Goal: Book appointment/travel/reservation

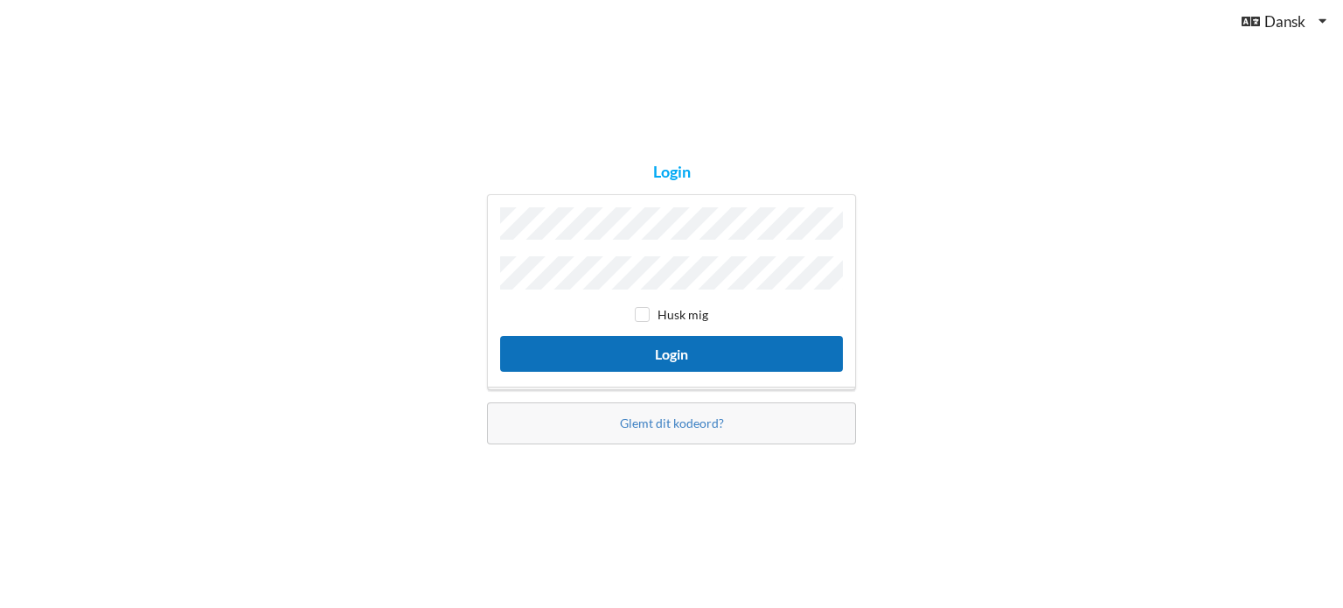
click at [721, 344] on button "Login" at bounding box center [671, 354] width 343 height 36
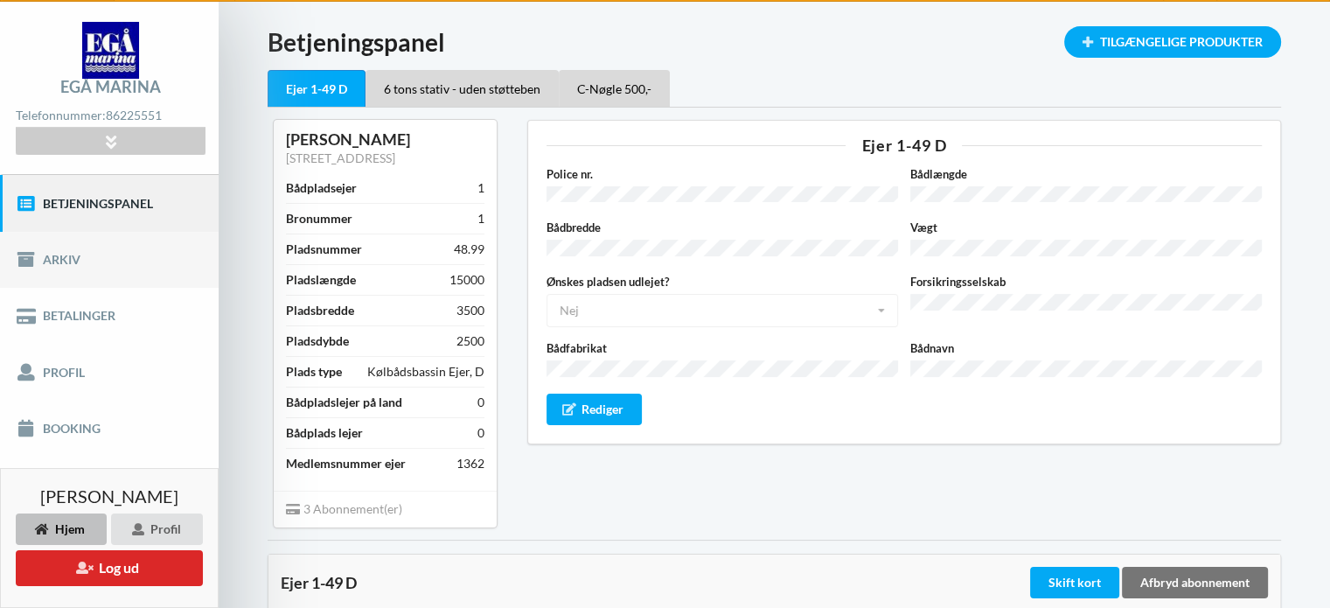
scroll to position [87, 0]
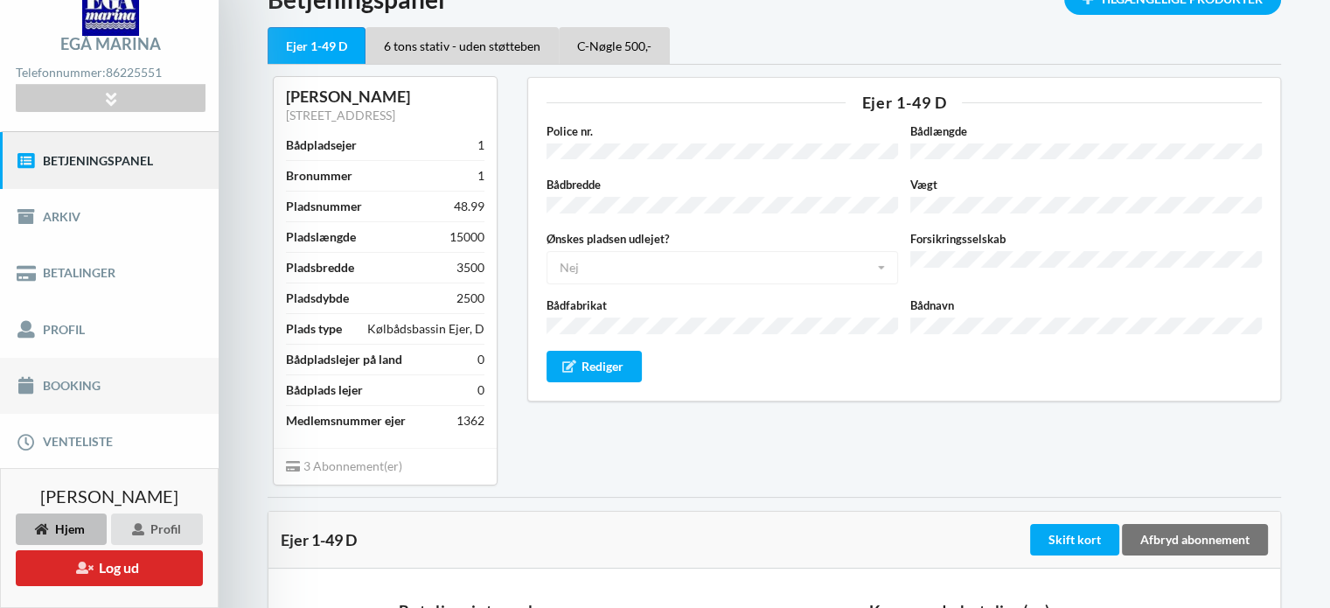
click at [110, 381] on link "Booking" at bounding box center [109, 386] width 219 height 56
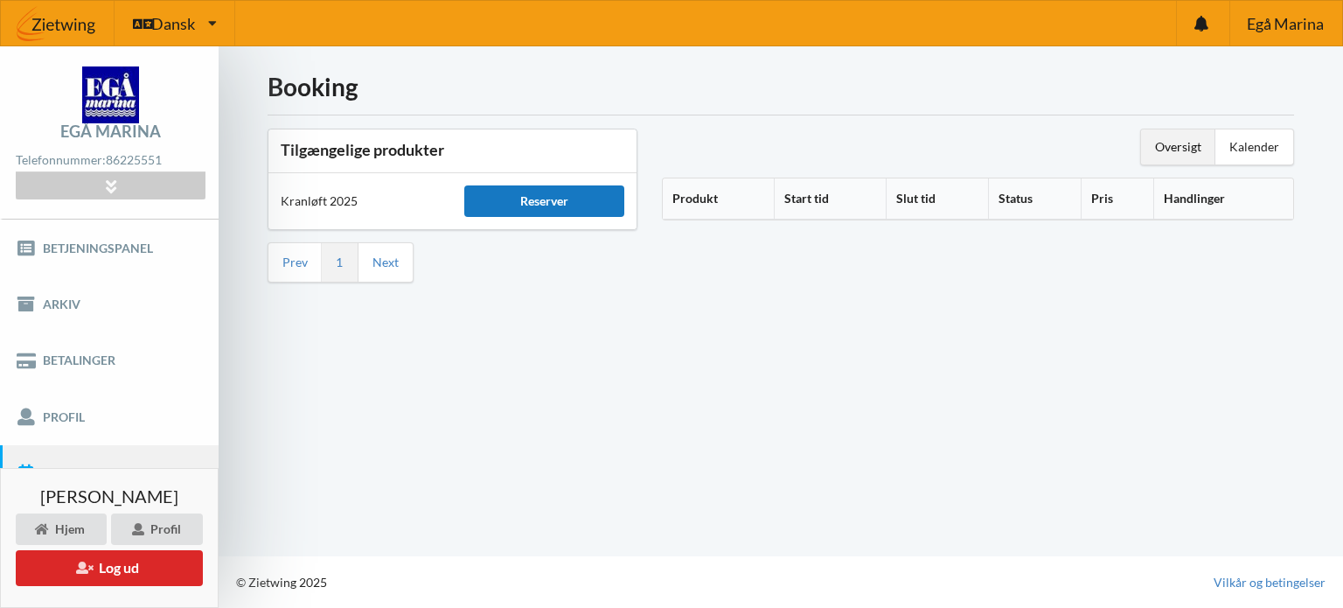
click at [522, 206] on div "Reserver" at bounding box center [543, 200] width 159 height 31
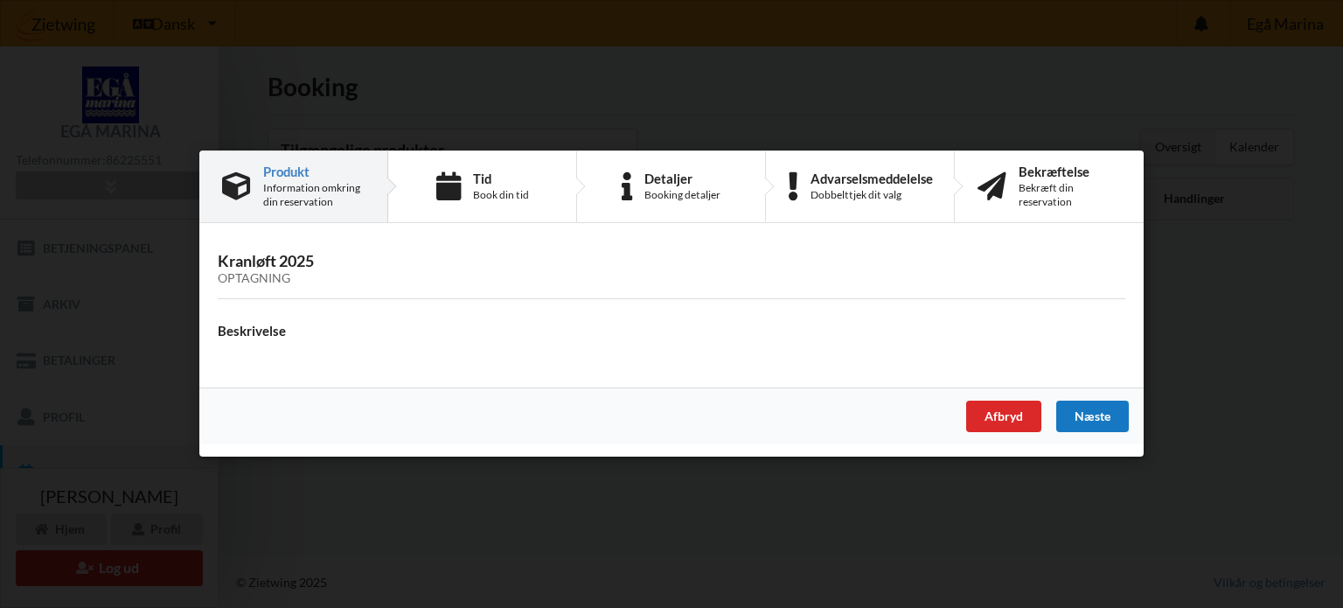
click at [1083, 417] on div "Næste" at bounding box center [1092, 416] width 73 height 31
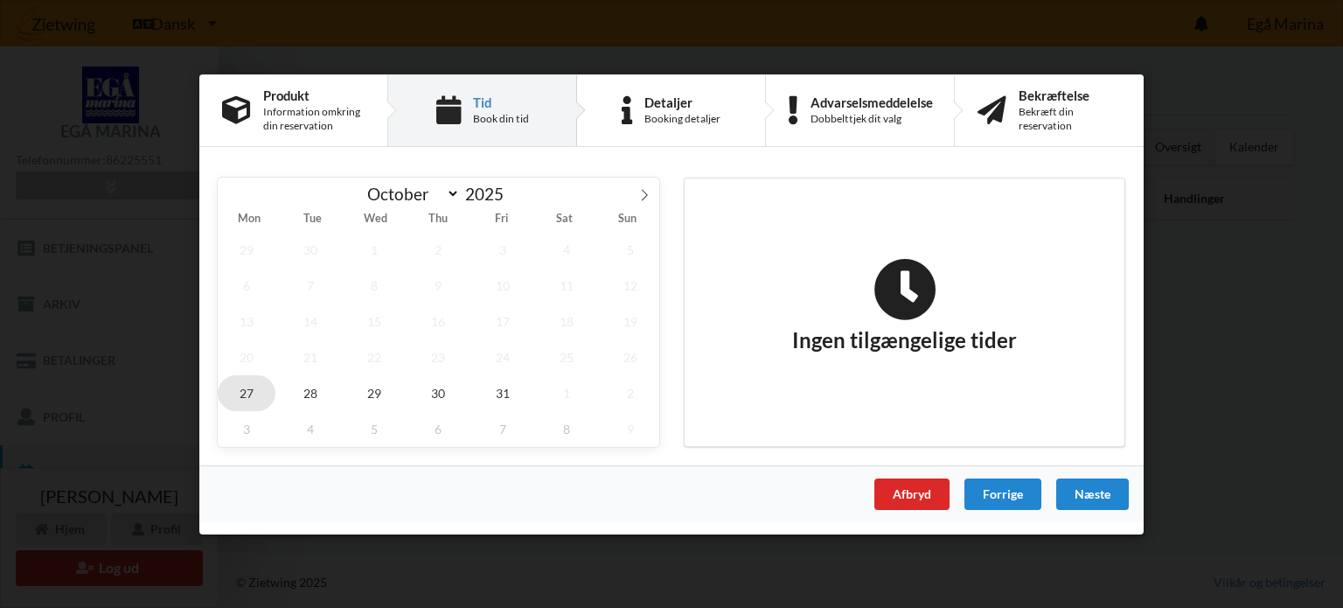
click at [236, 390] on span "27" at bounding box center [247, 392] width 58 height 36
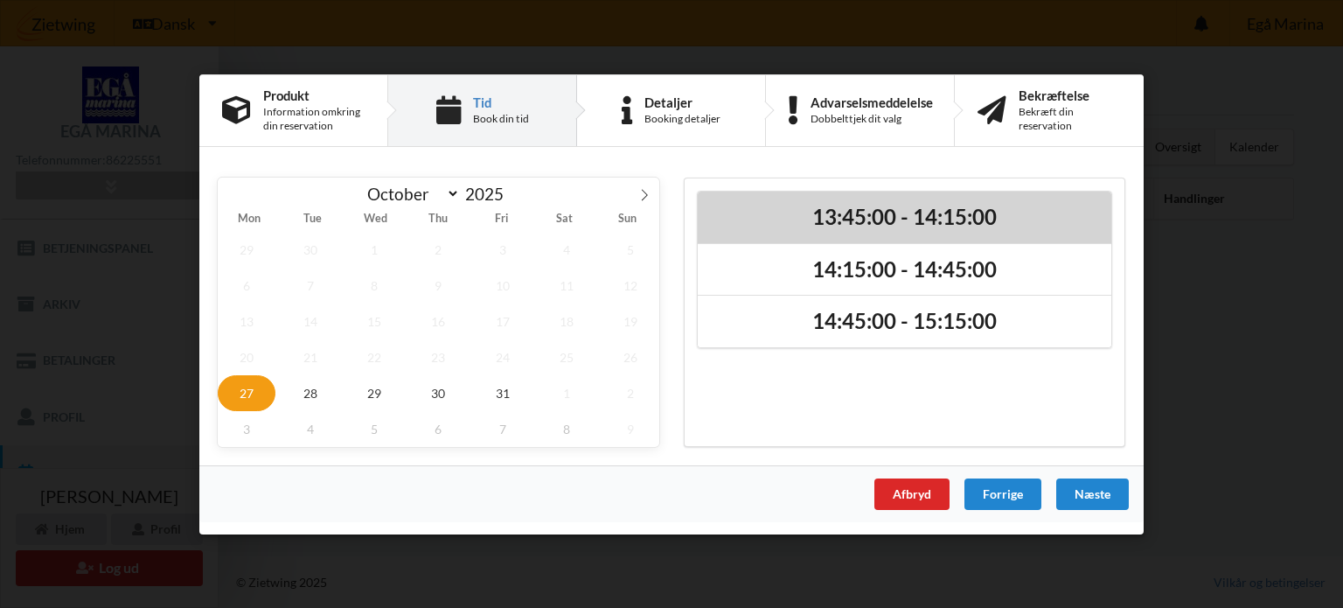
click at [838, 214] on h2 "13:45:00 - 14:15:00" at bounding box center [904, 216] width 389 height 27
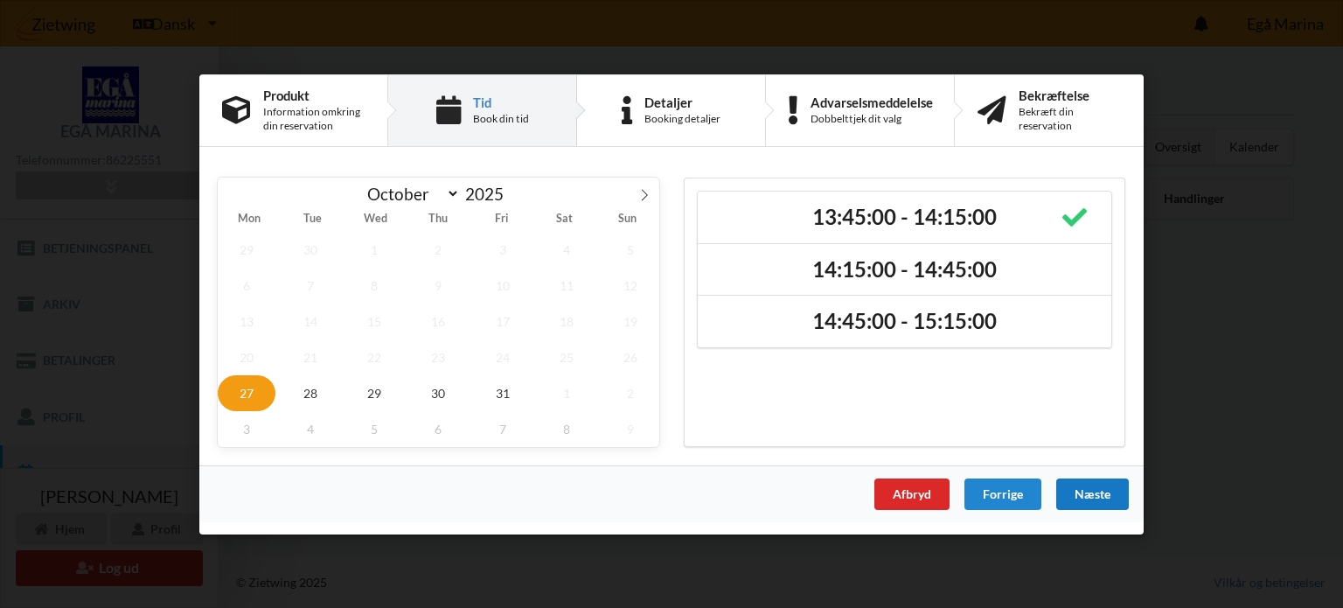
drag, startPoint x: 1102, startPoint y: 354, endPoint x: 1094, endPoint y: 498, distance: 143.6
click at [1094, 498] on div "Næste" at bounding box center [1092, 492] width 73 height 31
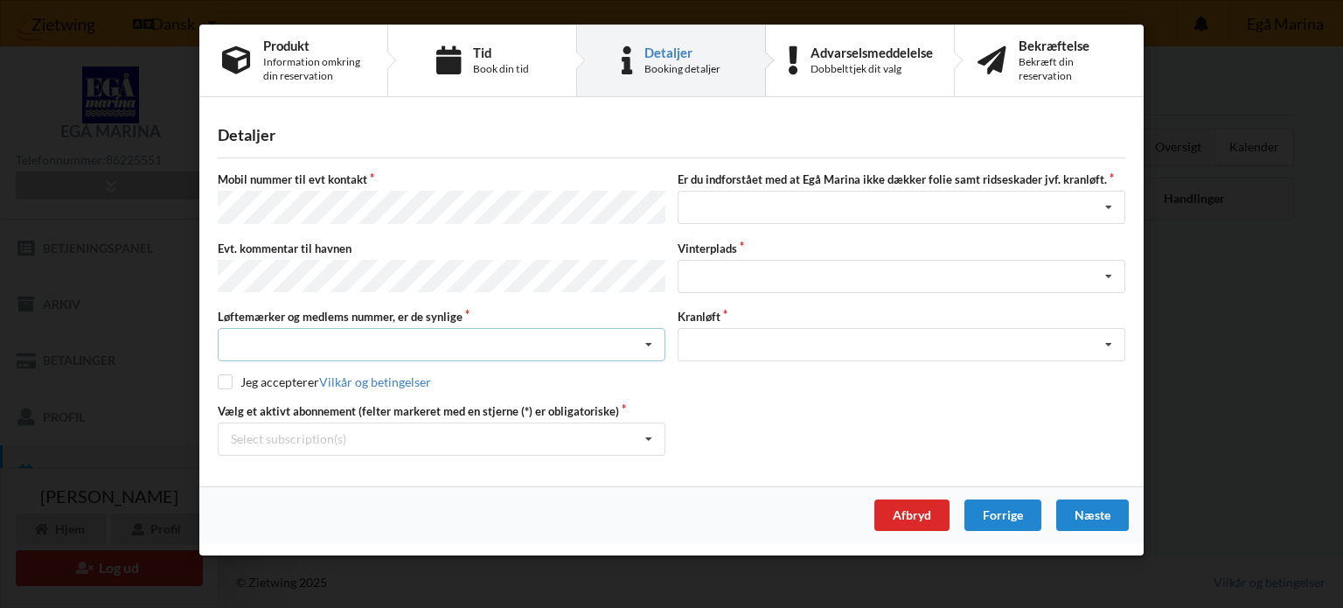
click at [403, 335] on div "Nej, jeg kontakter havnekontoret inden løftet Ja, mine mærker er synlige og int…" at bounding box center [442, 344] width 448 height 33
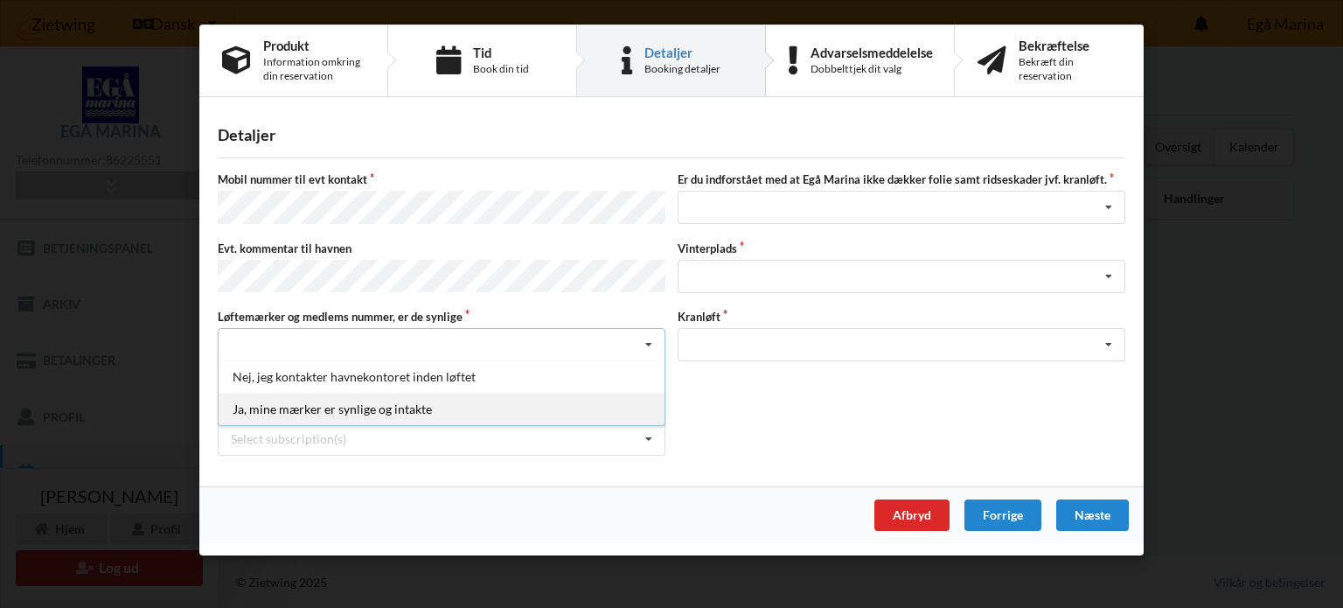
click at [359, 401] on div "Ja, mine mærker er synlige og intakte" at bounding box center [442, 409] width 446 height 32
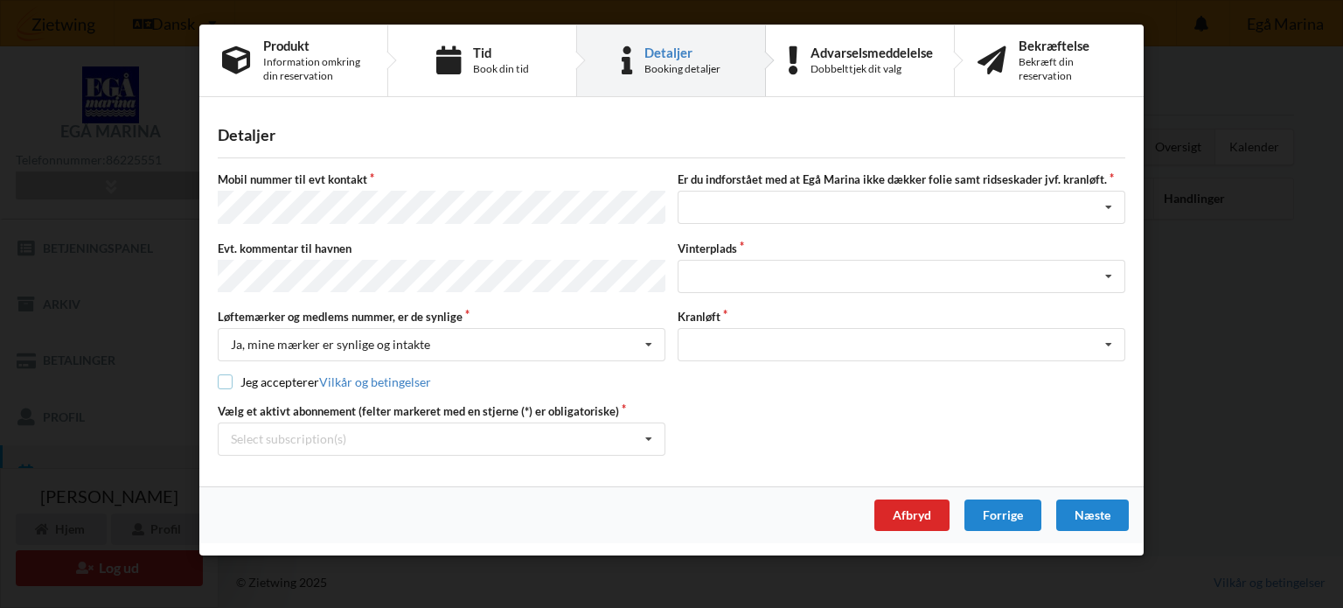
click at [223, 377] on input "checkbox" at bounding box center [225, 381] width 15 height 15
checkbox input "true"
click at [1109, 271] on icon at bounding box center [1109, 277] width 26 height 32
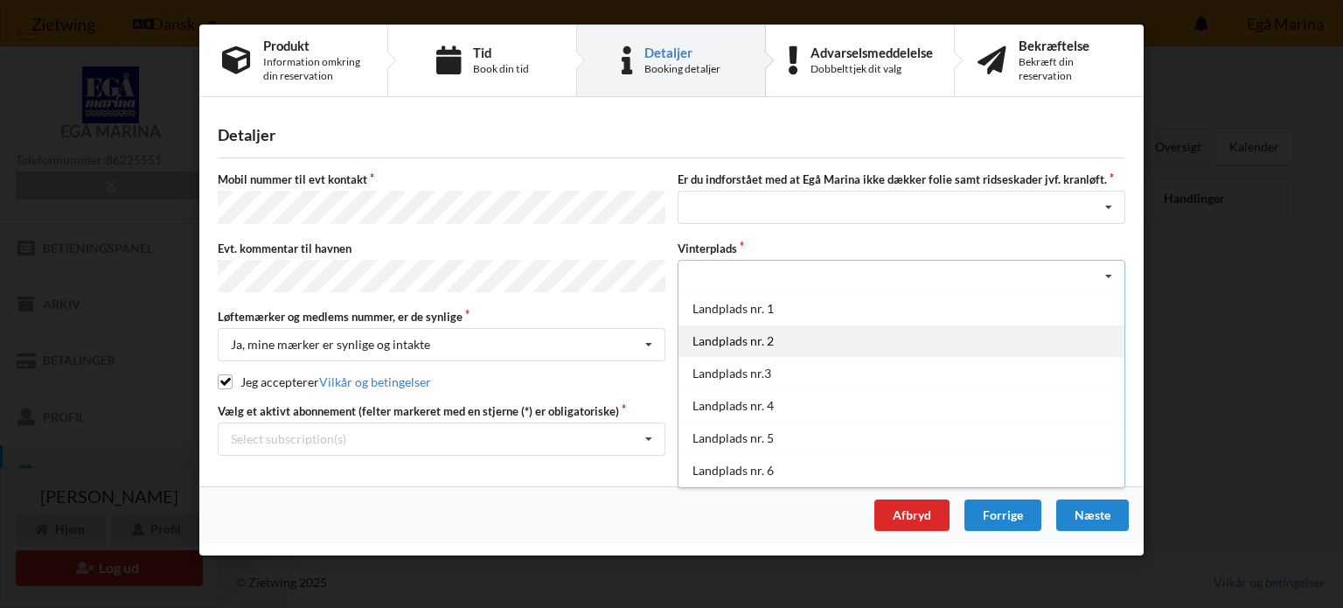
click at [861, 331] on div "Landplads nr. 2" at bounding box center [902, 340] width 446 height 32
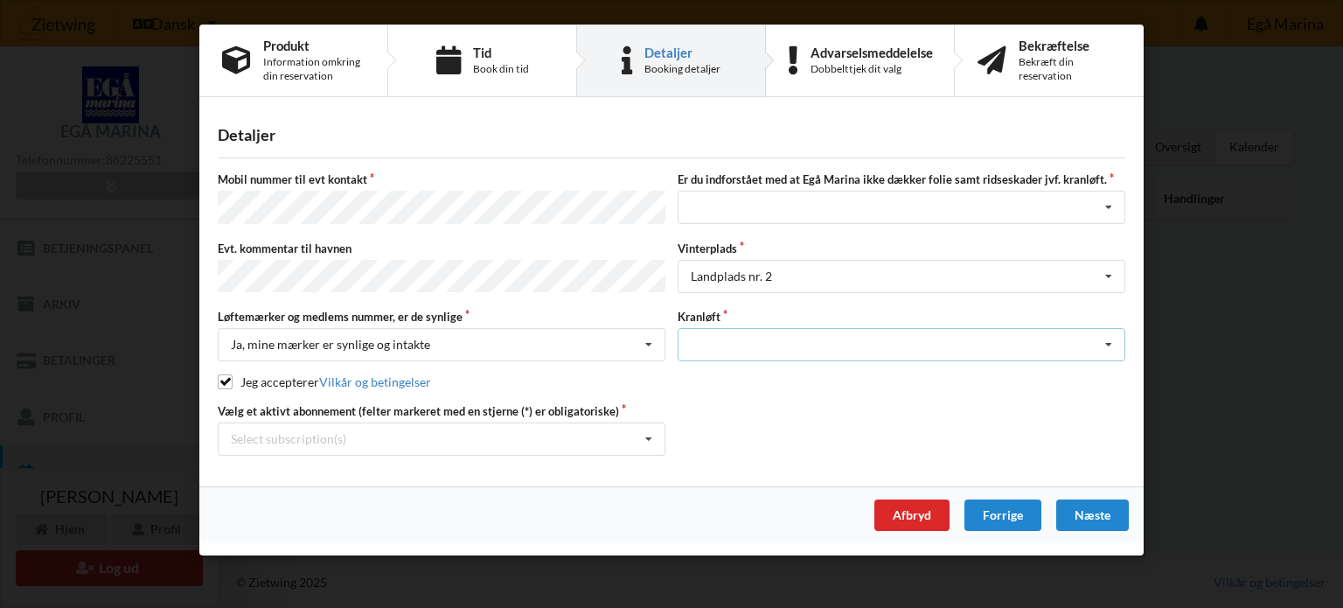
click at [917, 342] on div "Optagning" at bounding box center [902, 344] width 448 height 33
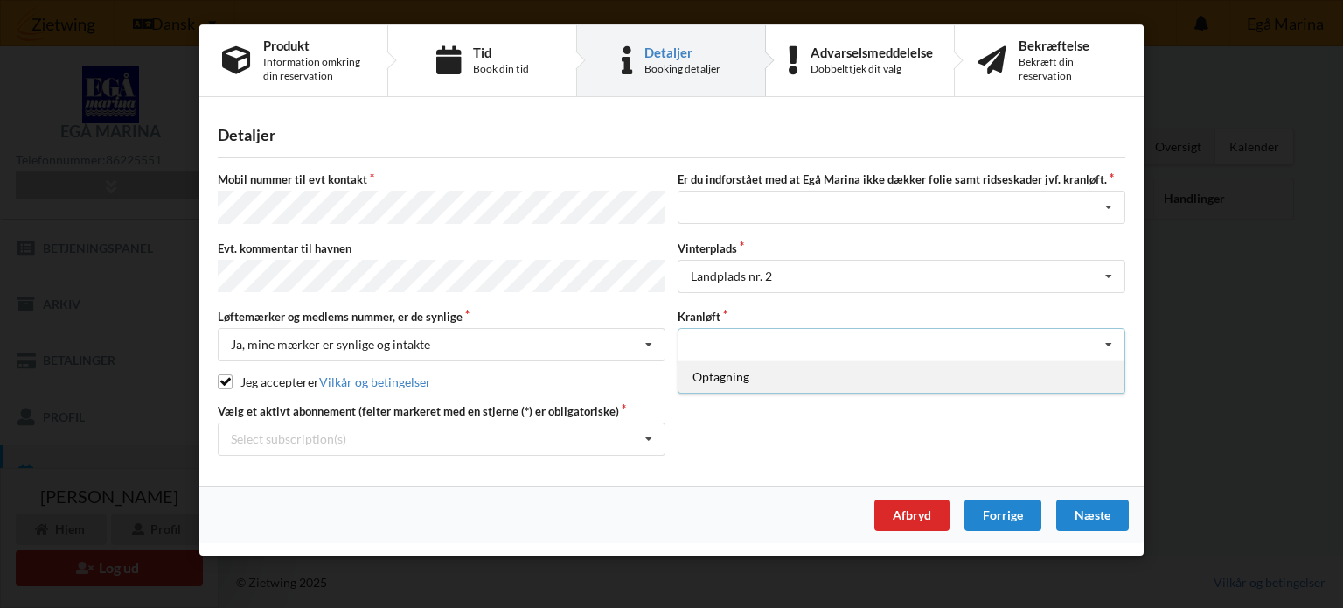
click at [756, 370] on div "Optagning" at bounding box center [902, 376] width 446 height 32
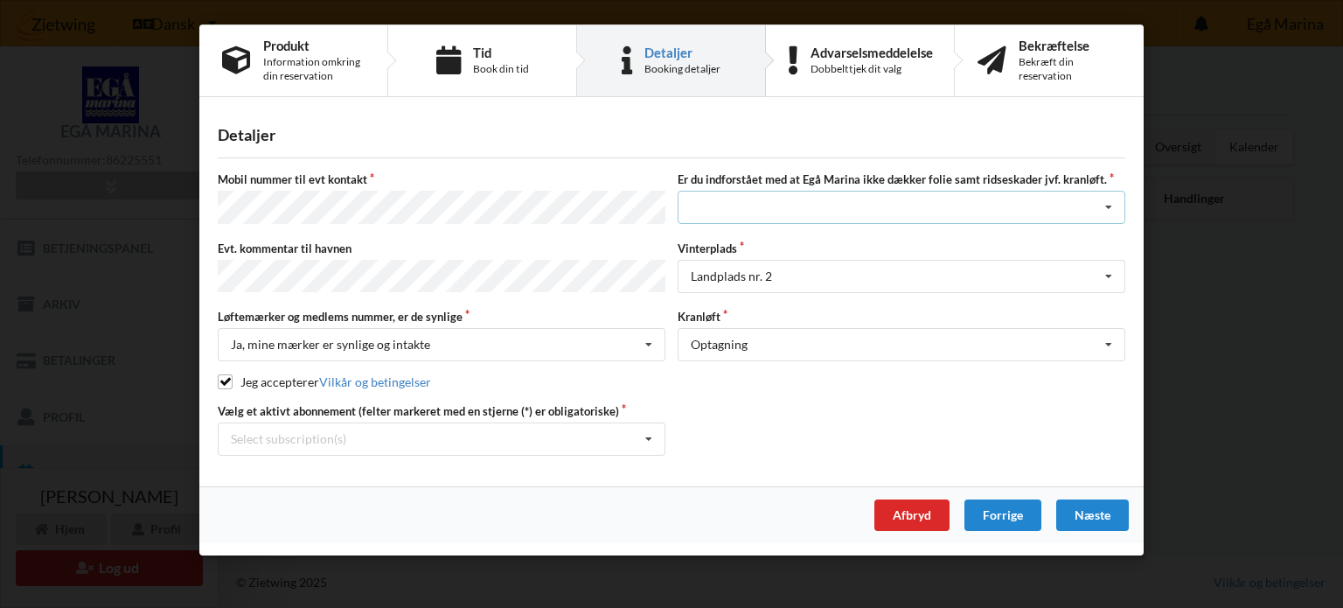
click at [1105, 206] on icon at bounding box center [1109, 208] width 26 height 32
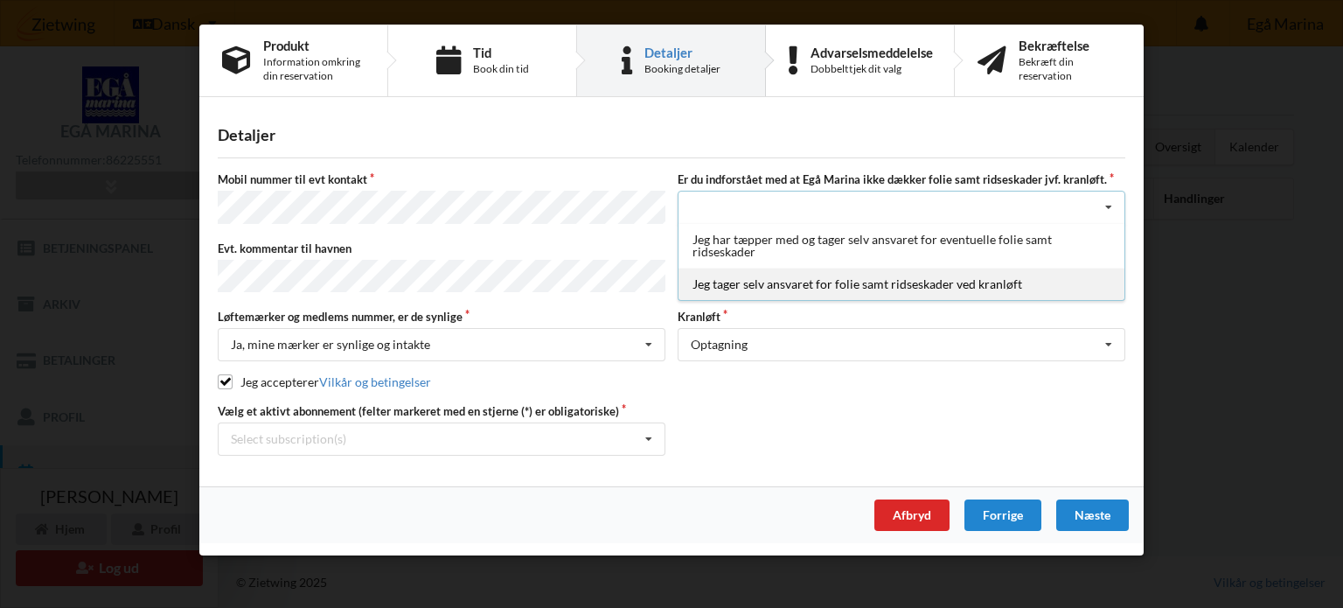
click at [887, 282] on div "Jeg tager selv ansvaret for folie samt ridseskader ved kranløft" at bounding box center [902, 284] width 446 height 32
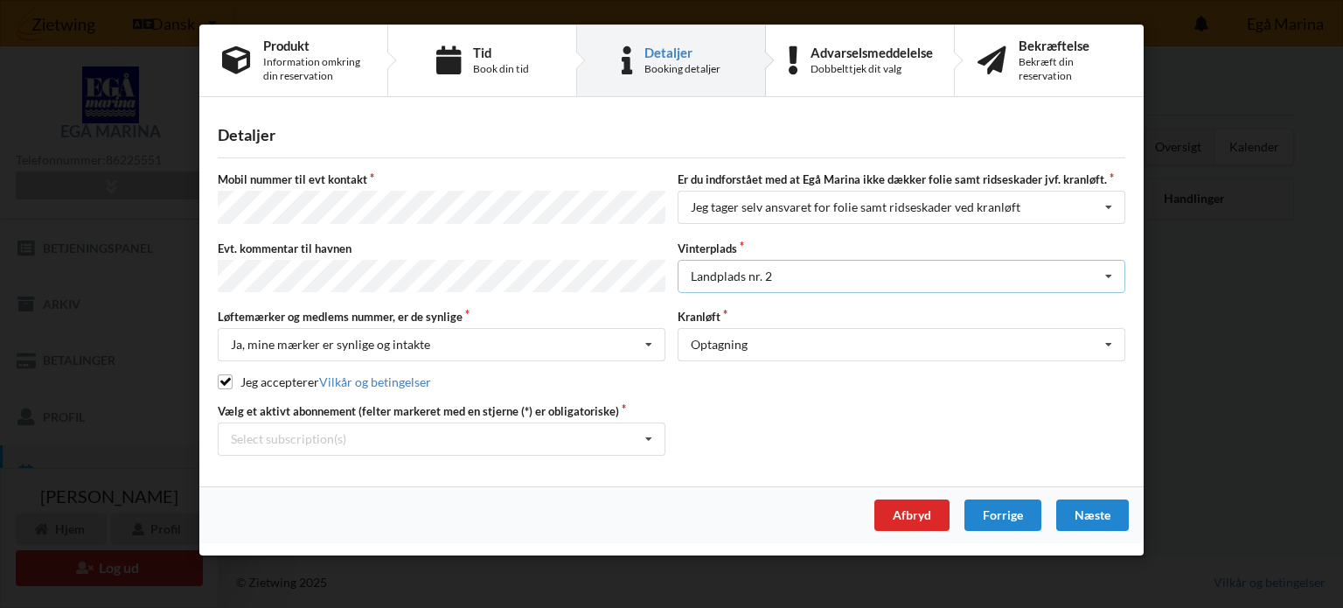
click at [1088, 269] on div "Landplads nr. 2 Landplads nr. 1 Landplads nr. 2 Landplads nr.3 Landplads nr. 4 …" at bounding box center [902, 276] width 448 height 33
click at [800, 304] on div "Landplads nr. 2" at bounding box center [902, 309] width 446 height 32
click at [1112, 274] on icon at bounding box center [1109, 277] width 26 height 32
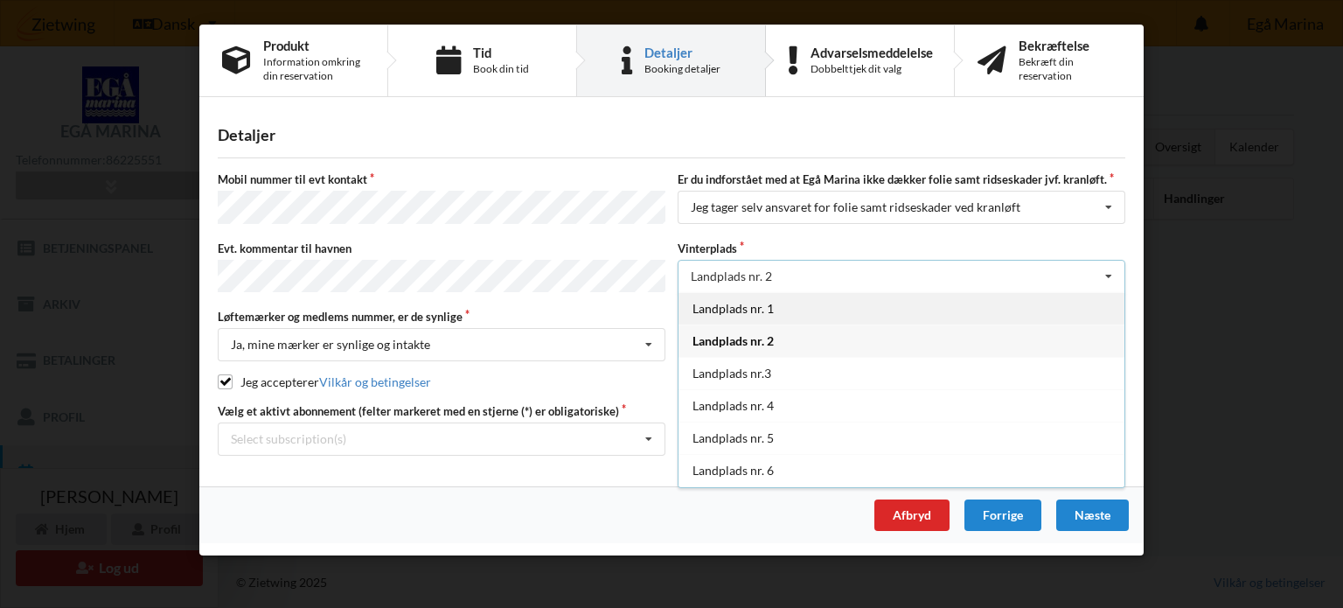
click at [783, 309] on div "Landplads nr. 1" at bounding box center [902, 308] width 446 height 32
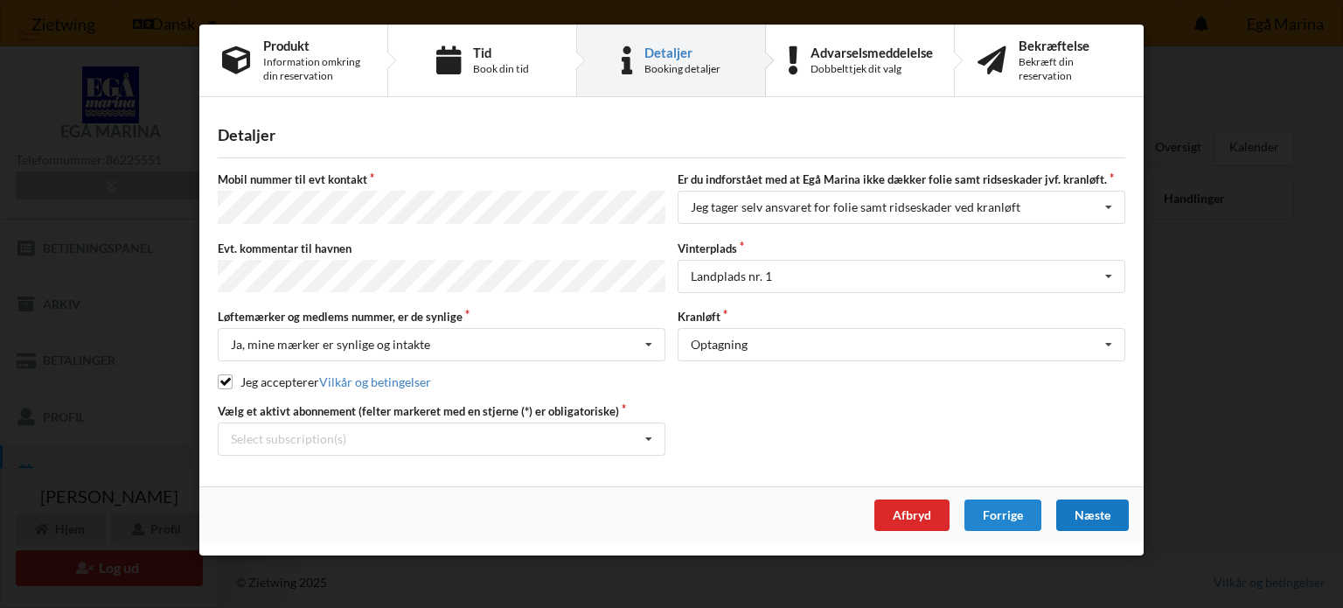
click at [1098, 512] on div "Næste" at bounding box center [1092, 514] width 73 height 31
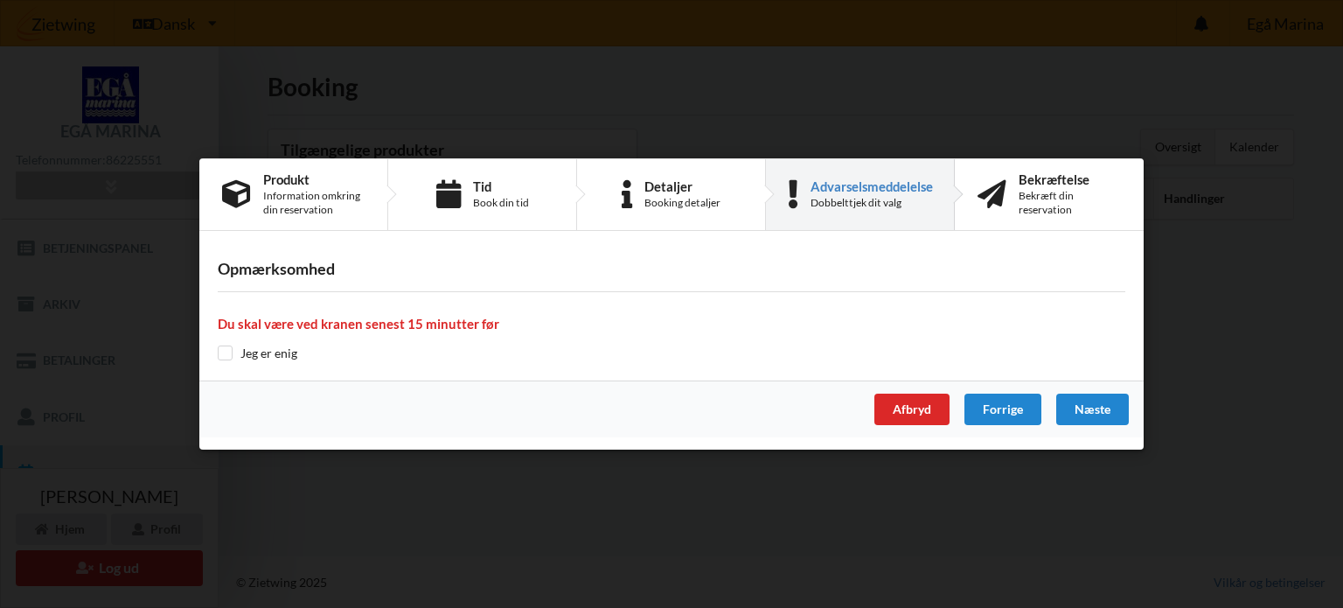
click at [227, 369] on div "Opmærksomhed Du skal være ved kranen senest 15 minutter før Jeg er enig" at bounding box center [671, 311] width 944 height 137
click at [227, 352] on input "checkbox" at bounding box center [225, 352] width 15 height 15
checkbox input "true"
click at [1098, 408] on div "Næste" at bounding box center [1092, 409] width 73 height 31
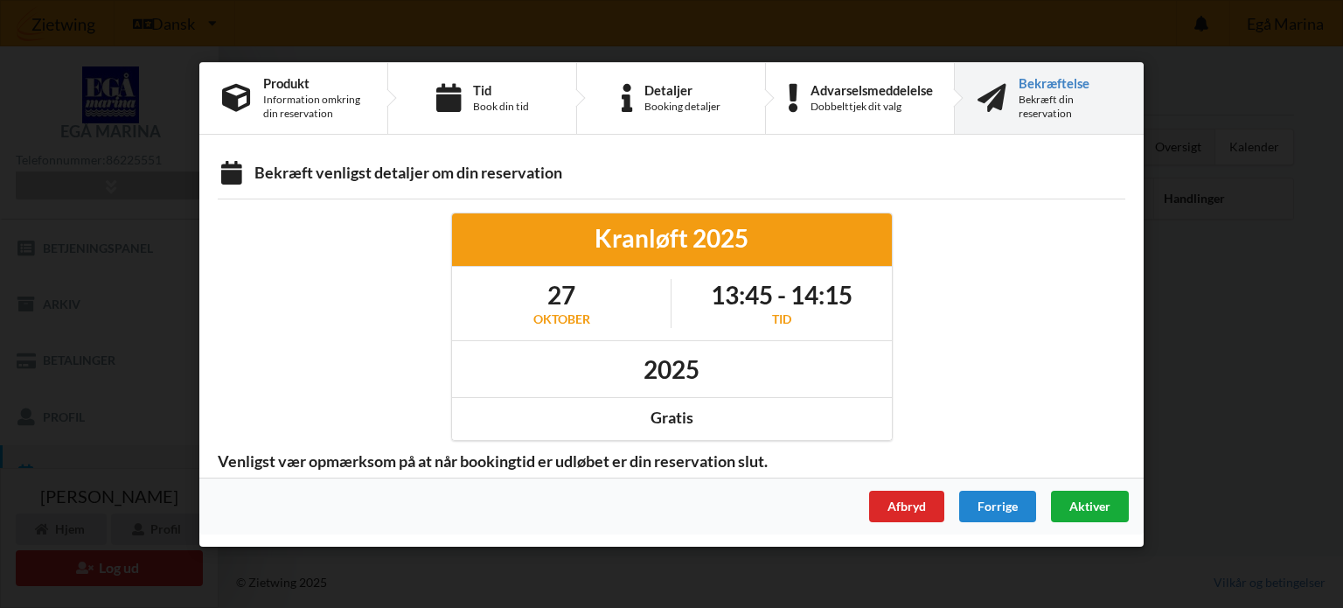
click at [1101, 505] on span "Aktiver" at bounding box center [1090, 505] width 41 height 15
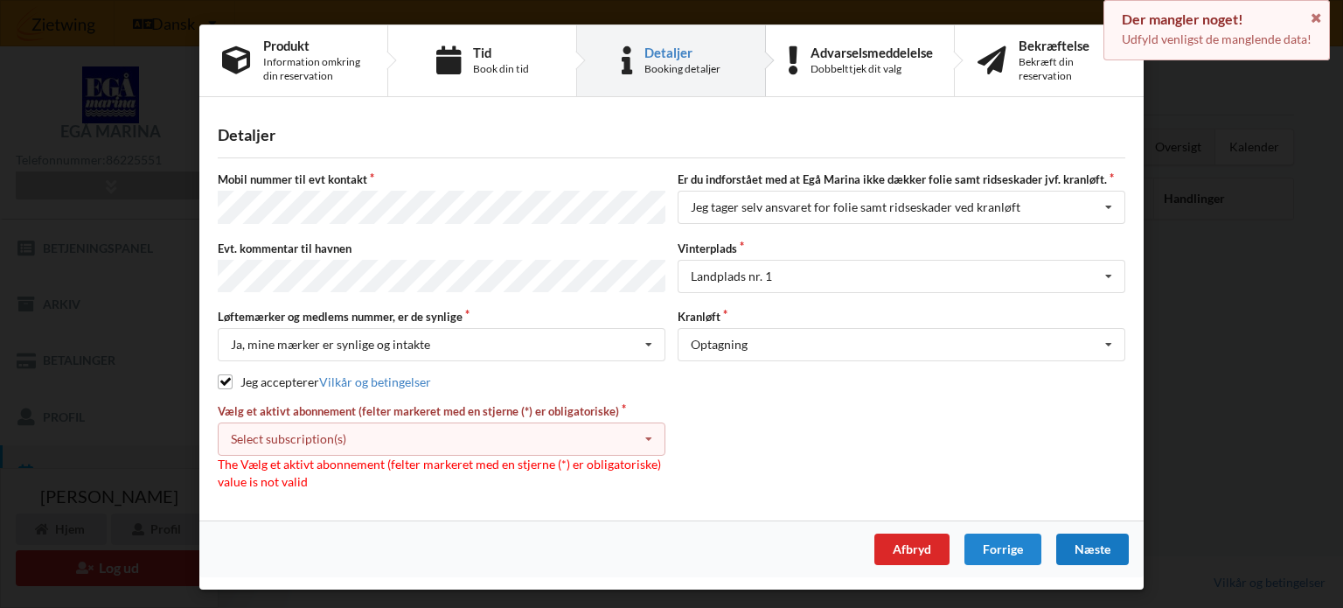
click at [654, 425] on icon at bounding box center [649, 439] width 26 height 32
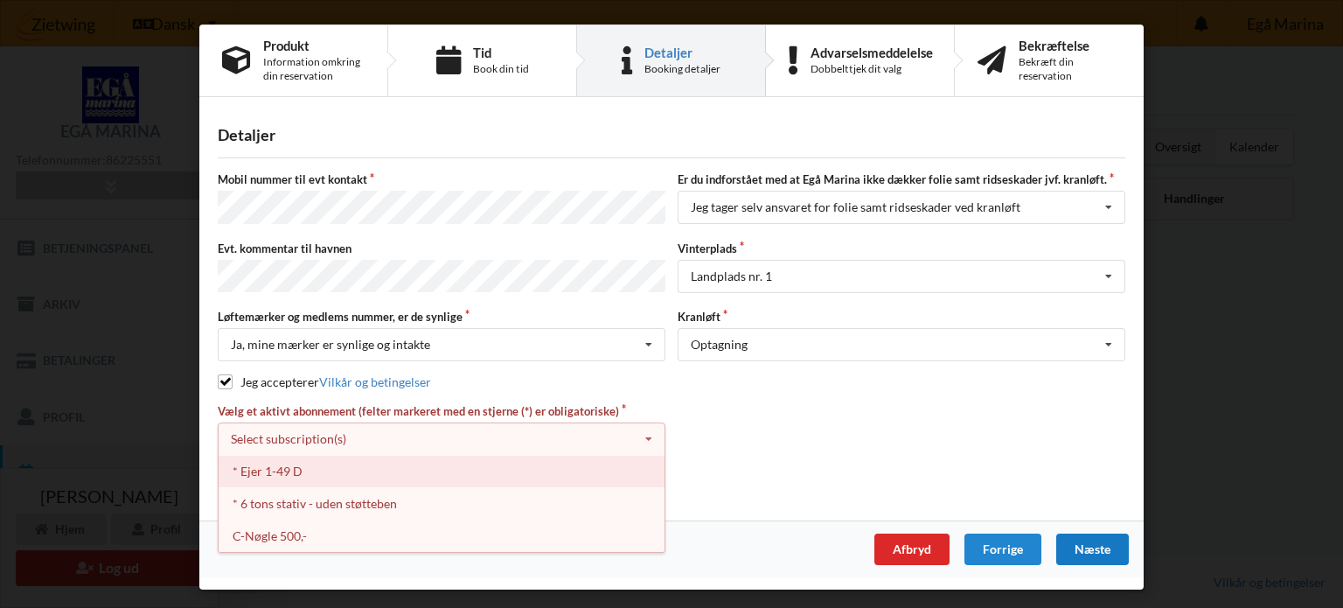
click at [343, 464] on div "* Ejer 1-49 D" at bounding box center [442, 471] width 446 height 32
click at [320, 467] on div "* 6 tons stativ - uden støtteben" at bounding box center [442, 471] width 446 height 32
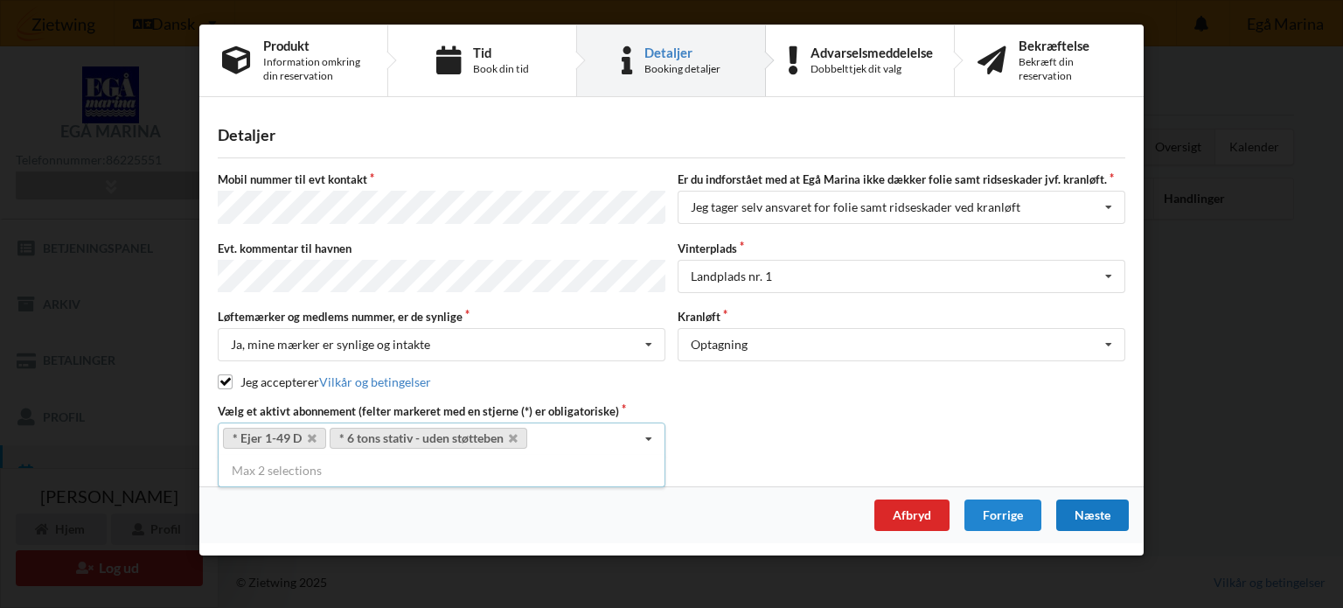
click at [651, 431] on icon at bounding box center [649, 439] width 26 height 32
click at [1089, 509] on div "Næste" at bounding box center [1092, 514] width 73 height 31
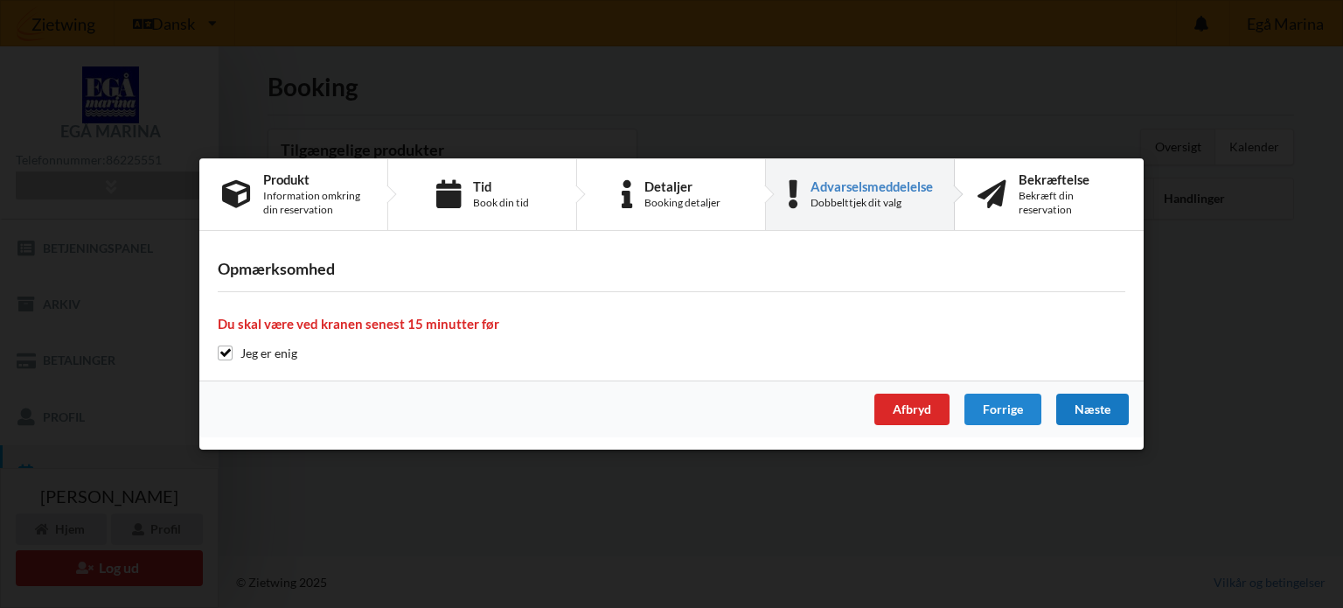
click at [1087, 409] on div "Næste" at bounding box center [1092, 409] width 73 height 31
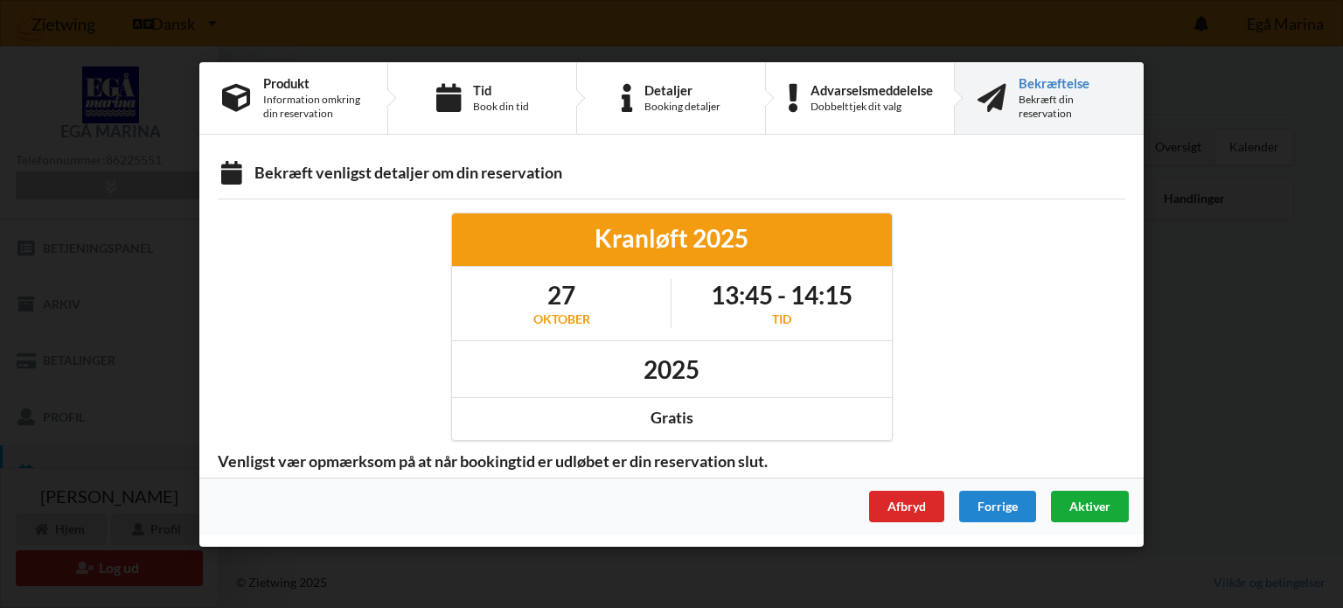
click at [1088, 510] on span "Aktiver" at bounding box center [1090, 505] width 41 height 15
